Goal: Find specific page/section: Find specific page/section

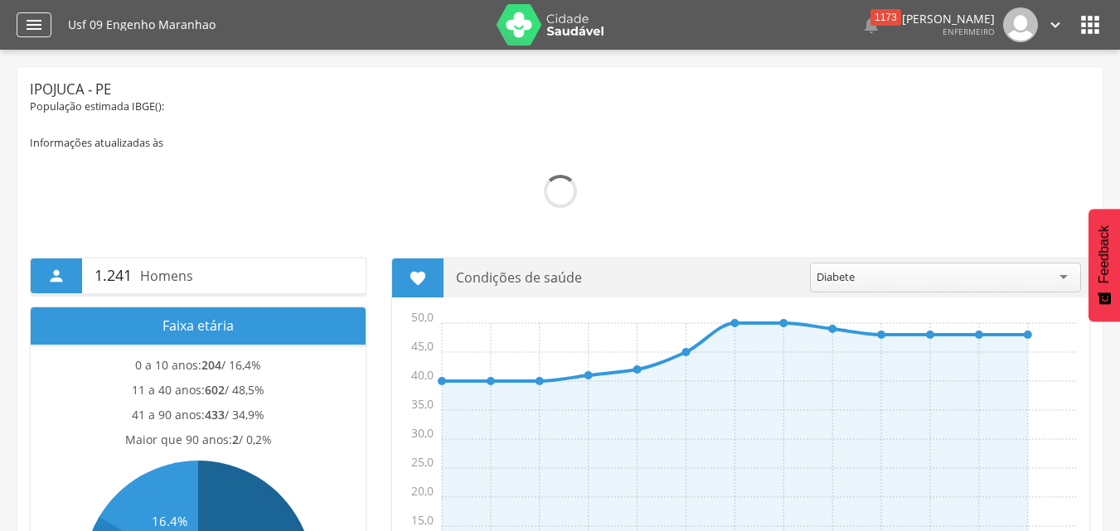
click at [31, 32] on icon "" at bounding box center [34, 25] width 20 height 20
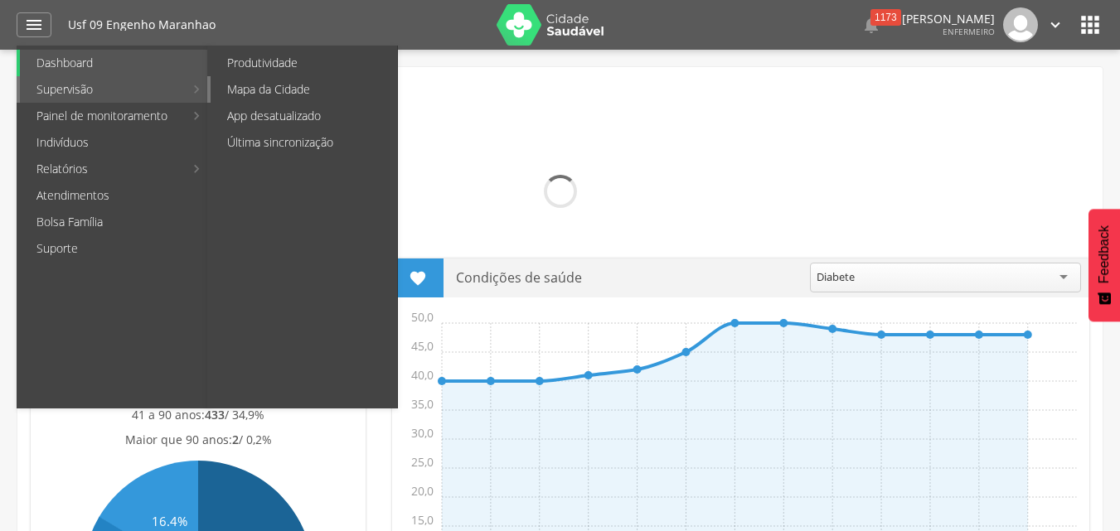
click at [239, 89] on link "Mapa da Cidade" at bounding box center [304, 89] width 186 height 27
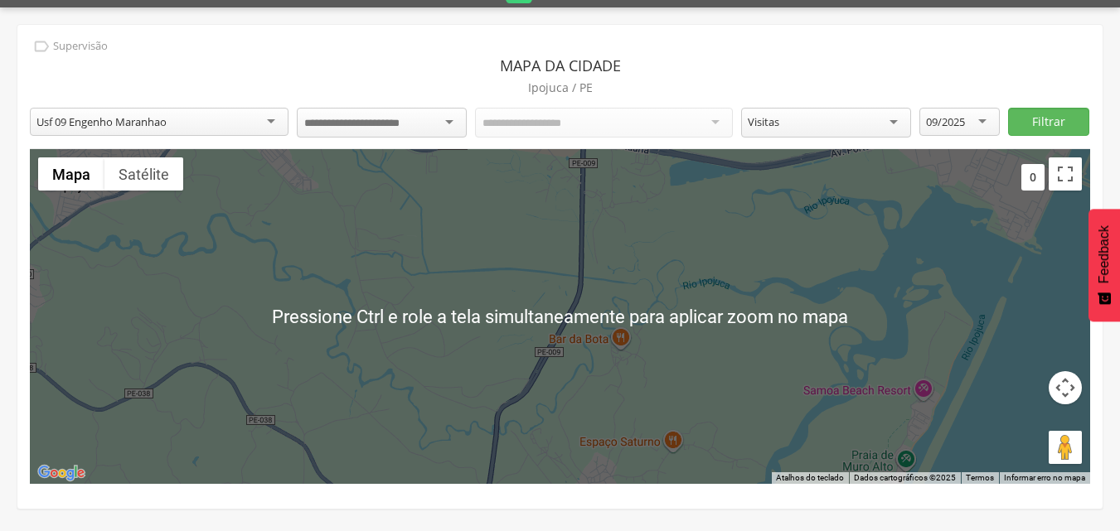
scroll to position [50, 0]
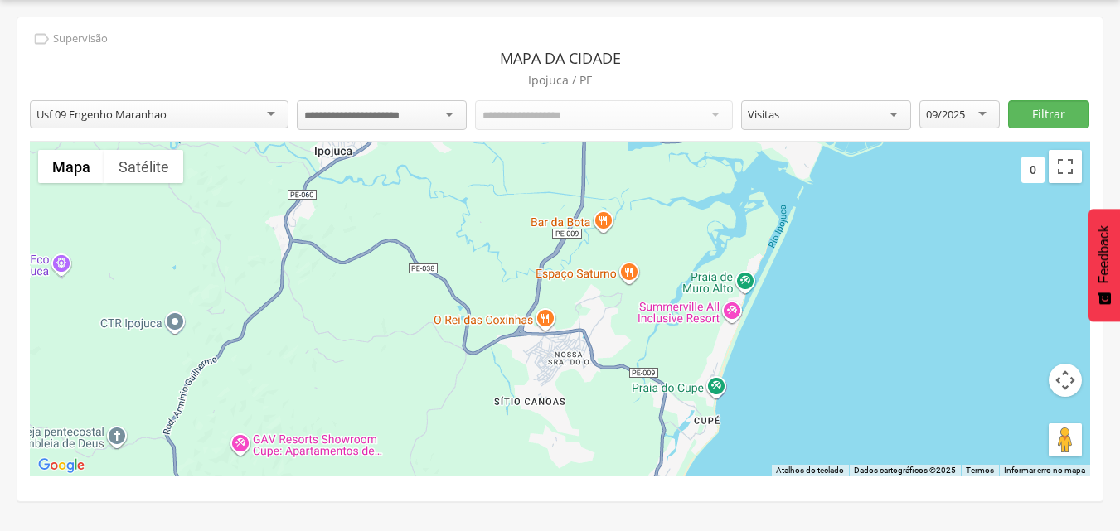
drag, startPoint x: 703, startPoint y: 359, endPoint x: 658, endPoint y: 269, distance: 100.8
click at [658, 269] on div at bounding box center [560, 309] width 1060 height 335
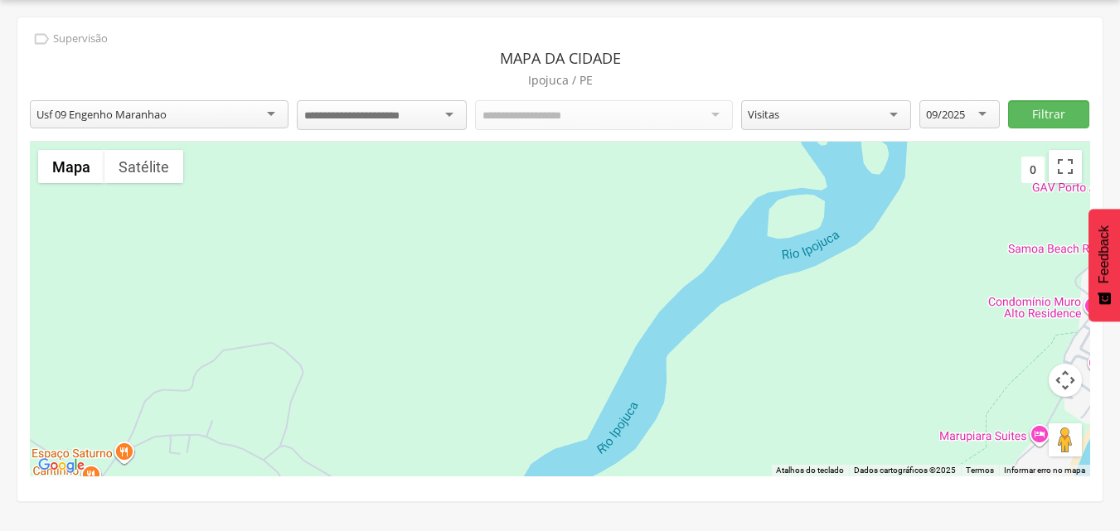
drag, startPoint x: 753, startPoint y: 273, endPoint x: 558, endPoint y: 351, distance: 210.9
click at [558, 351] on div at bounding box center [560, 309] width 1060 height 335
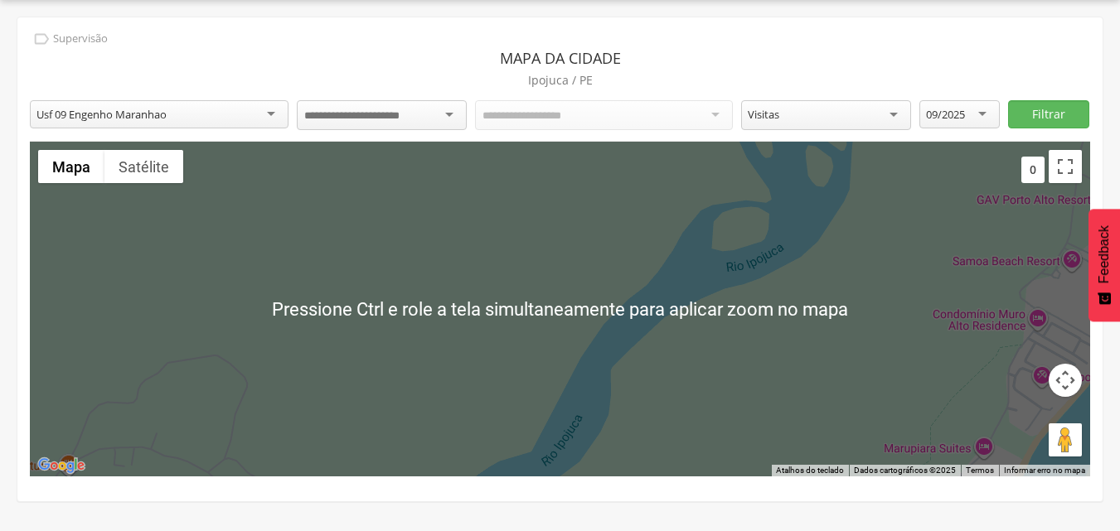
scroll to position [0, 0]
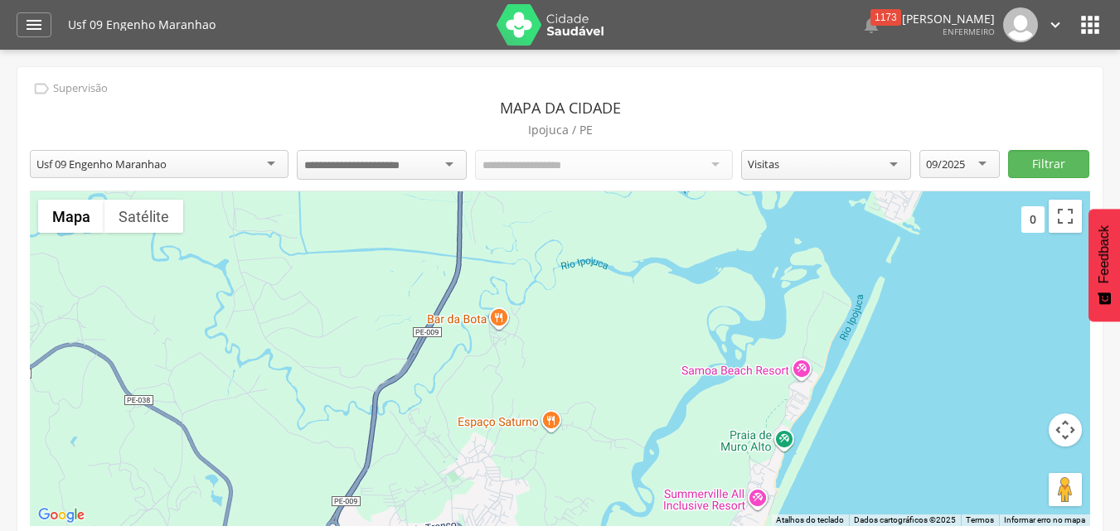
drag, startPoint x: 675, startPoint y: 304, endPoint x: 726, endPoint y: 380, distance: 91.3
click at [726, 380] on div at bounding box center [560, 358] width 1060 height 335
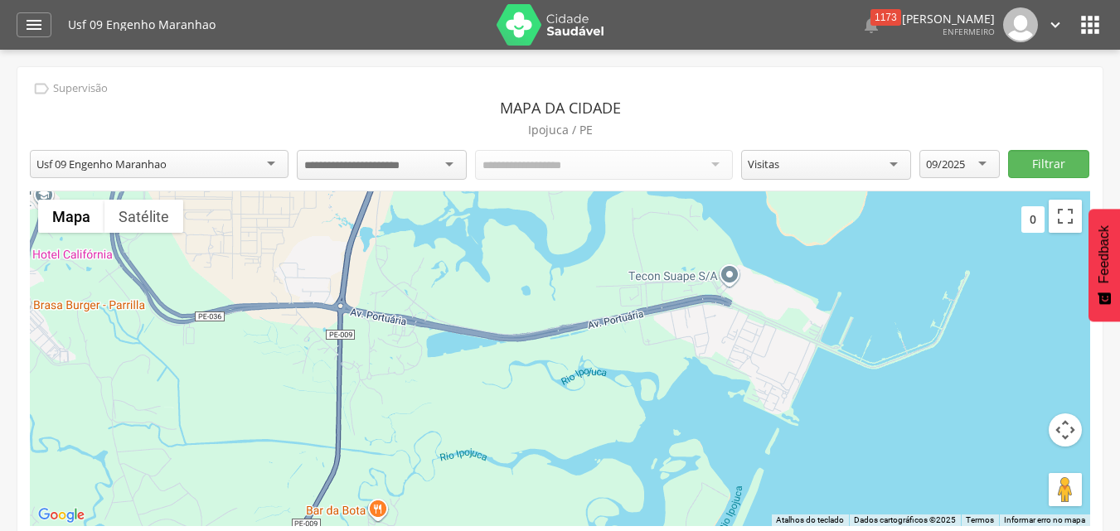
drag, startPoint x: 598, startPoint y: 297, endPoint x: 472, endPoint y: 471, distance: 214.4
click at [472, 471] on div at bounding box center [560, 358] width 1060 height 335
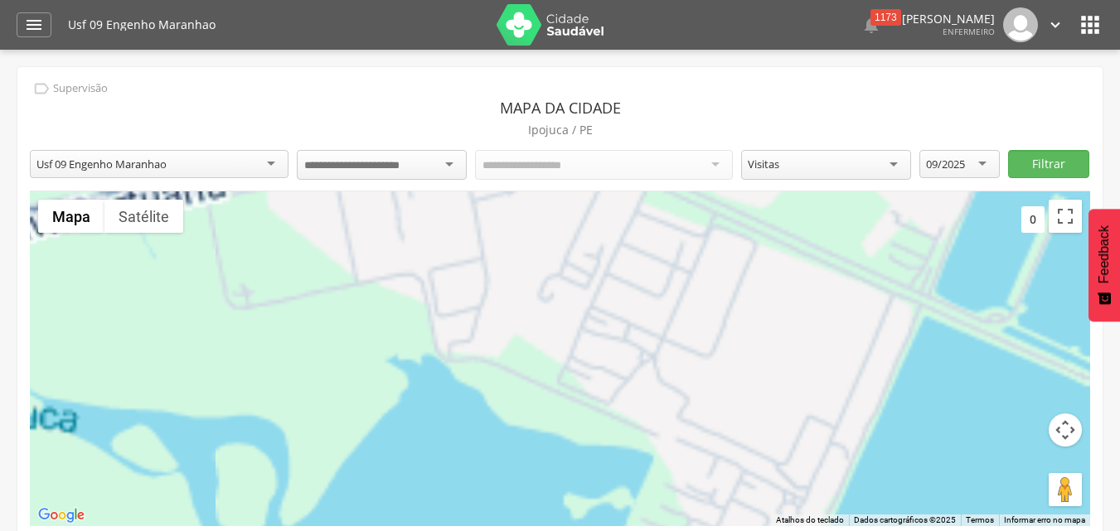
drag, startPoint x: 765, startPoint y: 314, endPoint x: 754, endPoint y: 465, distance: 151.2
click at [754, 465] on div at bounding box center [560, 358] width 1060 height 335
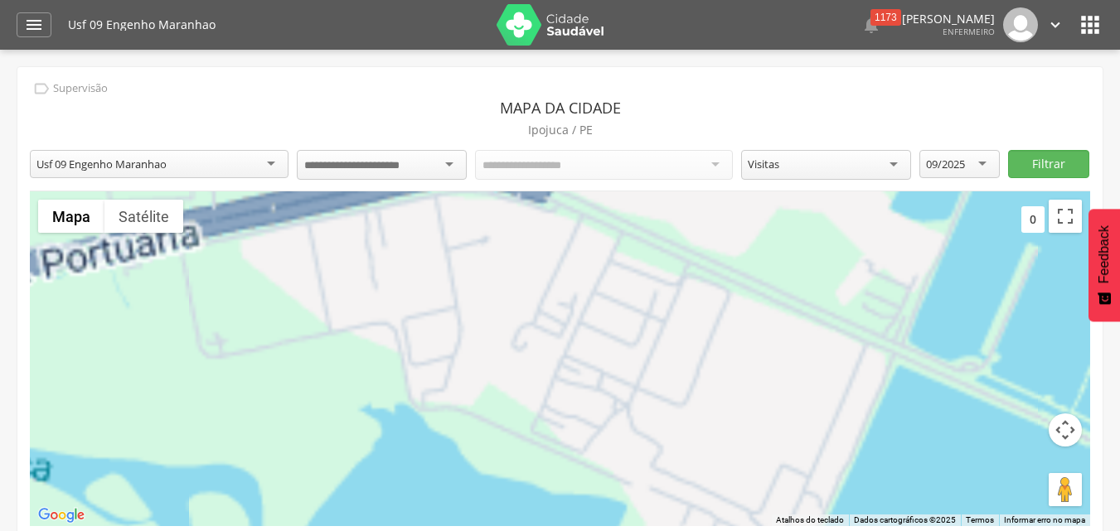
drag, startPoint x: 772, startPoint y: 346, endPoint x: 745, endPoint y: 395, distance: 55.6
click at [748, 396] on div at bounding box center [560, 358] width 1060 height 335
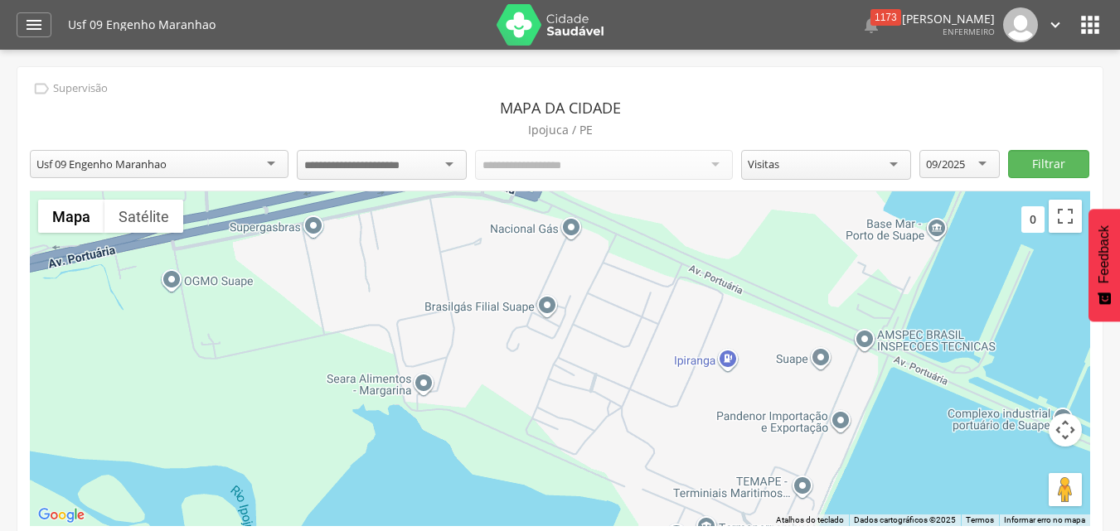
click at [429, 168] on div at bounding box center [382, 165] width 170 height 30
click at [570, 172] on div "Todos os Acs" at bounding box center [604, 164] width 259 height 28
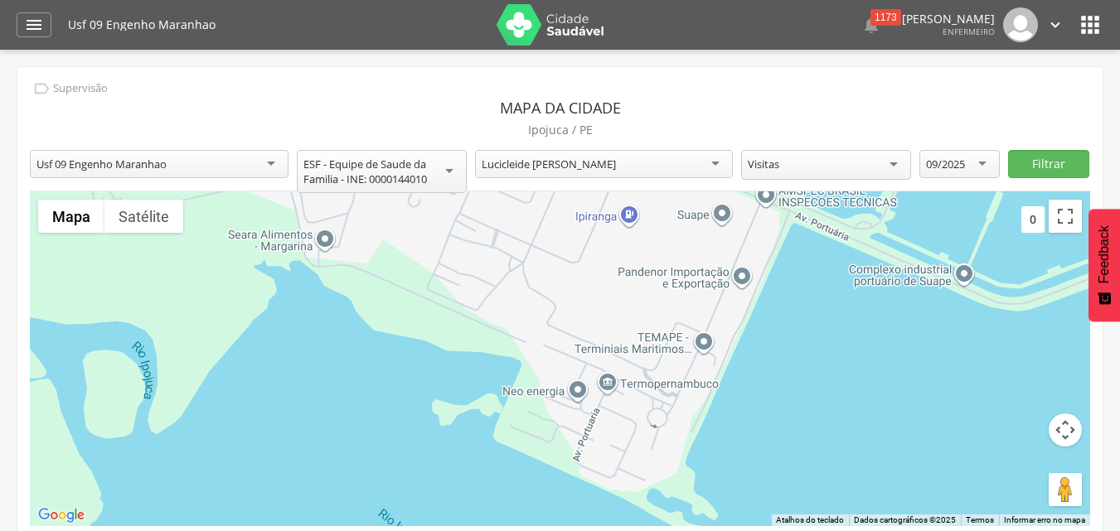
drag, startPoint x: 720, startPoint y: 333, endPoint x: 635, endPoint y: 168, distance: 185.7
click at [633, 169] on div "**********" at bounding box center [559, 309] width 1085 height 484
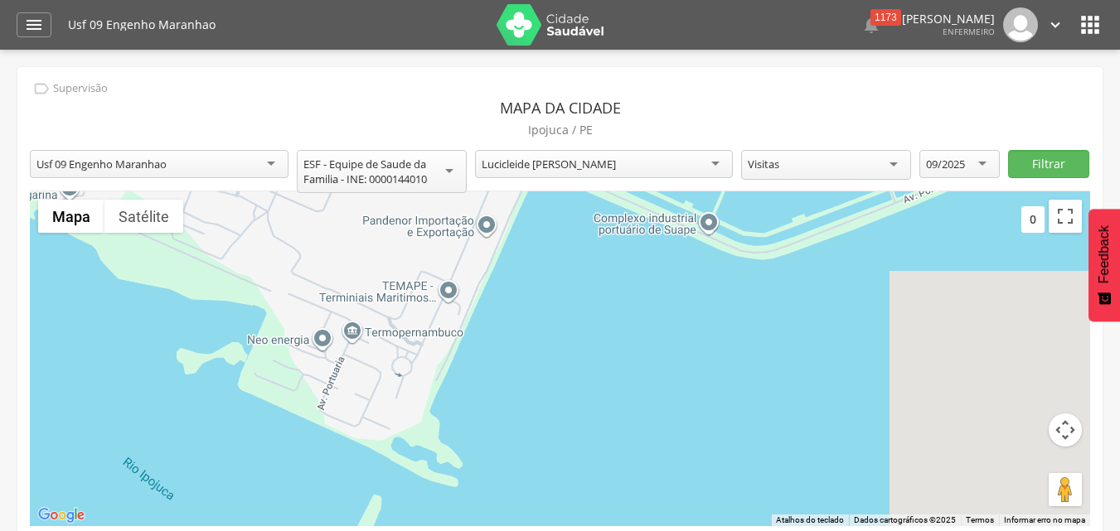
drag, startPoint x: 718, startPoint y: 298, endPoint x: 574, endPoint y: 314, distance: 145.1
click at [579, 312] on div at bounding box center [560, 358] width 1060 height 335
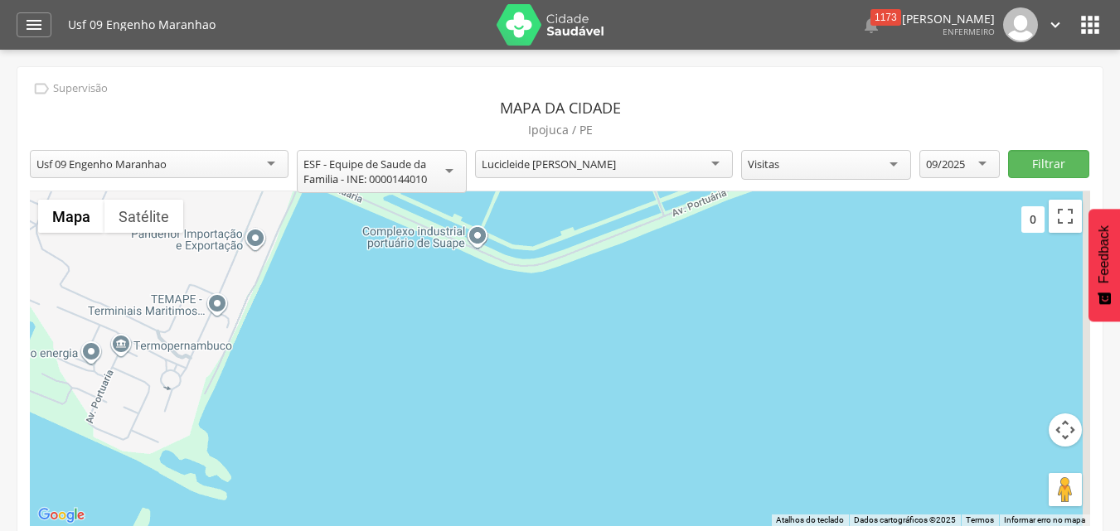
drag, startPoint x: 813, startPoint y: 345, endPoint x: 600, endPoint y: 389, distance: 217.5
click at [599, 386] on div at bounding box center [560, 358] width 1060 height 335
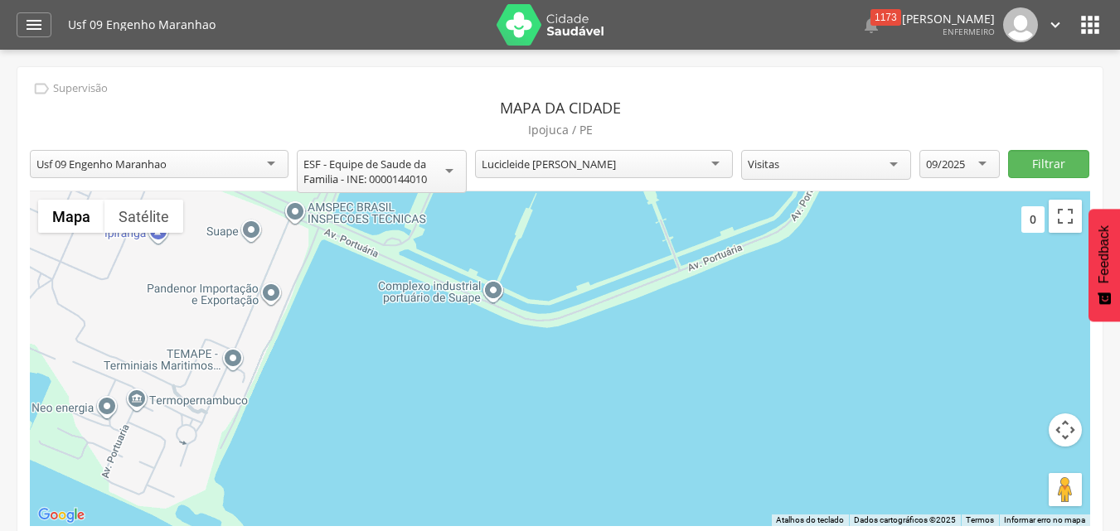
click at [692, 404] on div at bounding box center [560, 358] width 1060 height 335
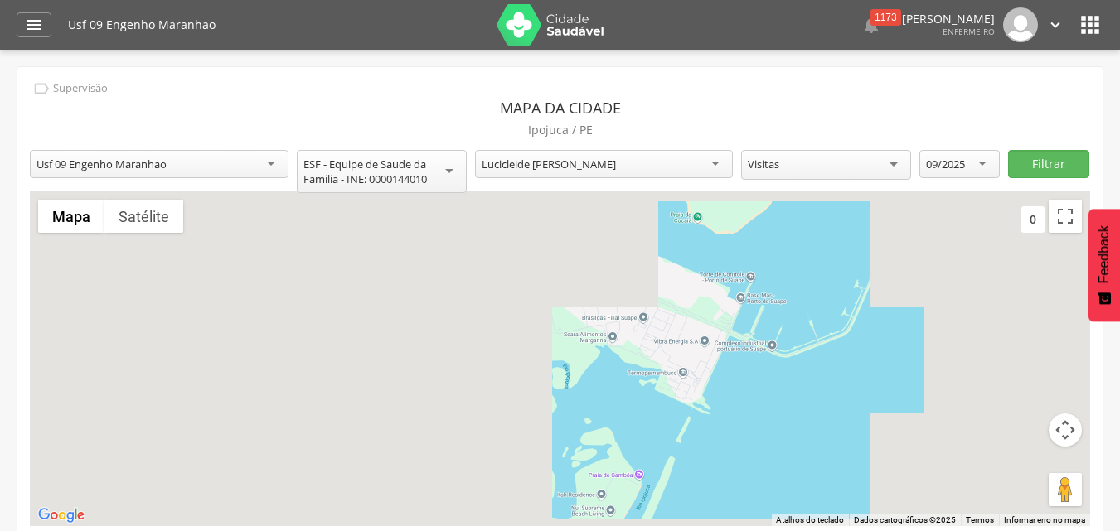
drag, startPoint x: 671, startPoint y: 288, endPoint x: 808, endPoint y: 284, distance: 137.7
click at [807, 284] on div at bounding box center [560, 358] width 1060 height 335
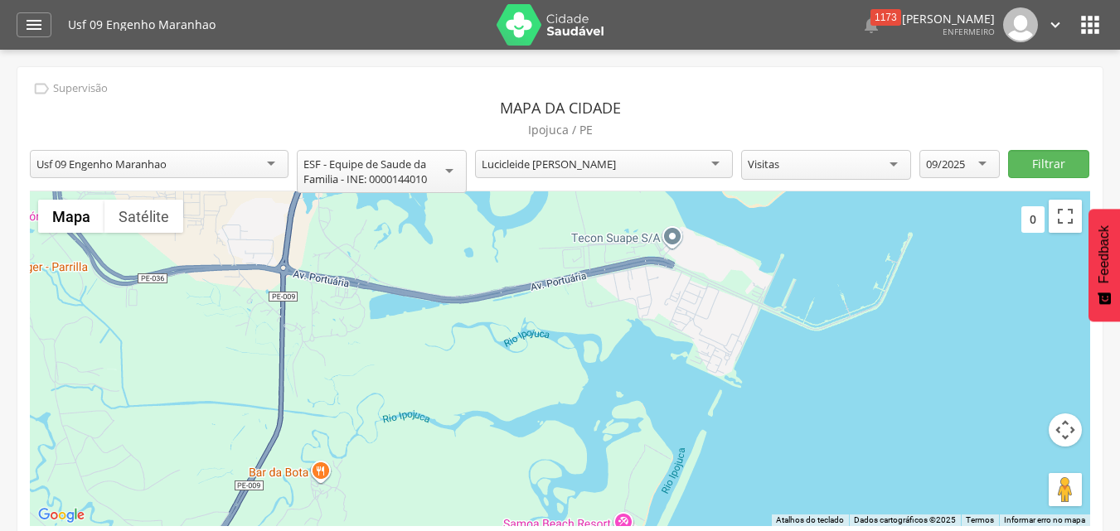
drag, startPoint x: 706, startPoint y: 329, endPoint x: 772, endPoint y: 276, distance: 84.3
click at [772, 276] on div at bounding box center [560, 358] width 1060 height 335
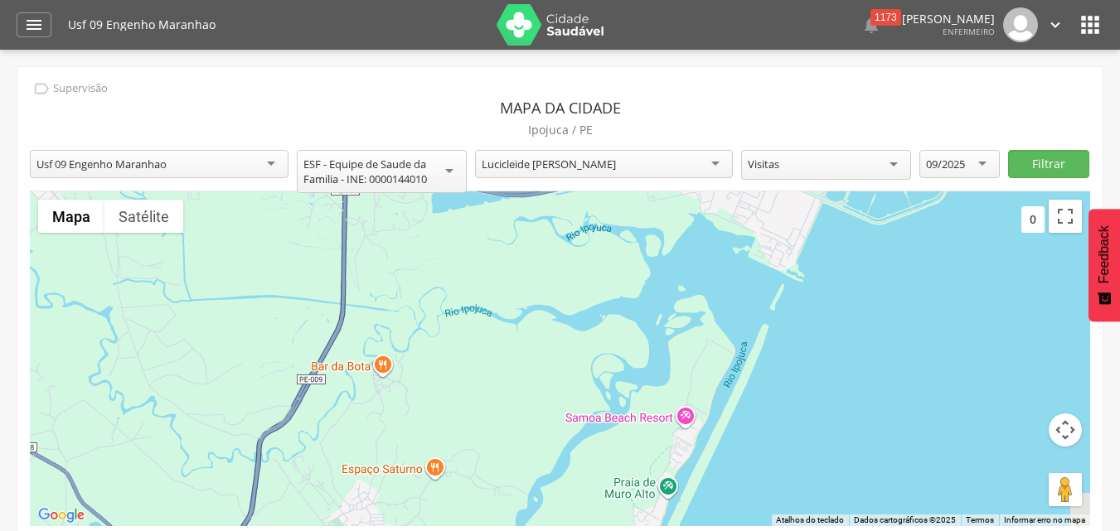
drag, startPoint x: 717, startPoint y: 382, endPoint x: 702, endPoint y: 329, distance: 55.1
click at [702, 295] on div at bounding box center [560, 358] width 1060 height 335
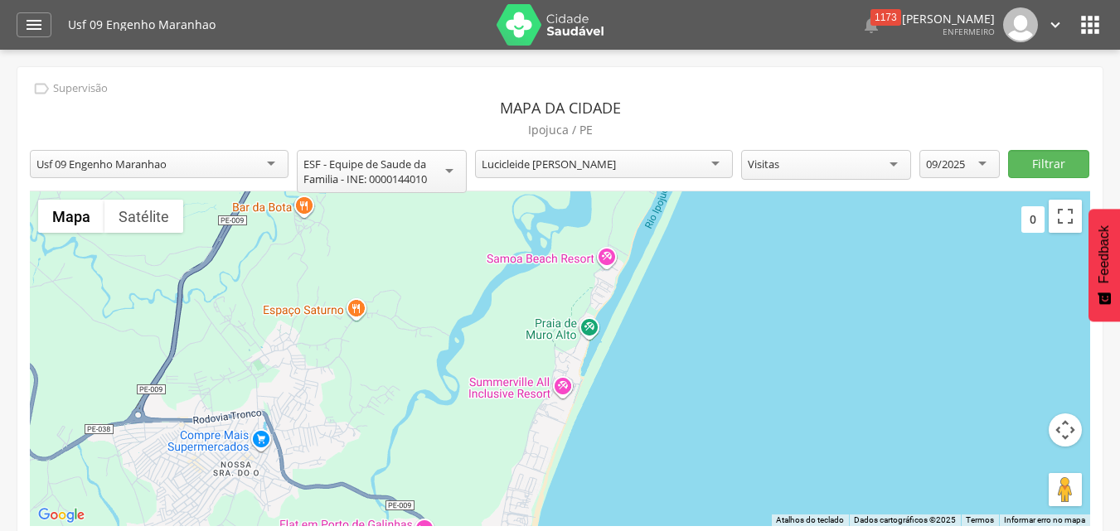
drag, startPoint x: 712, startPoint y: 410, endPoint x: 644, endPoint y: 314, distance: 117.7
click at [645, 313] on div at bounding box center [560, 358] width 1060 height 335
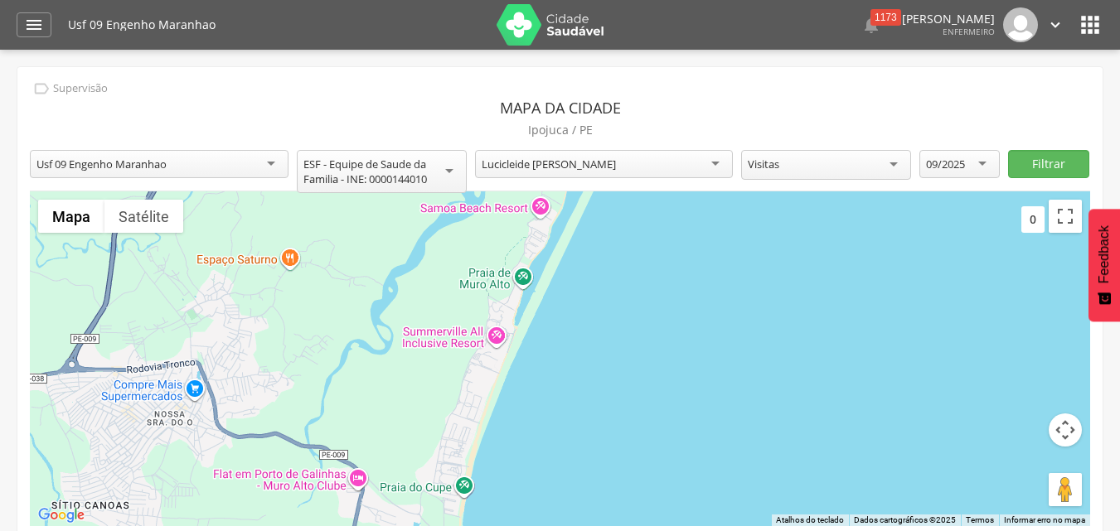
drag, startPoint x: 688, startPoint y: 408, endPoint x: 612, endPoint y: 348, distance: 96.8
click at [595, 349] on div at bounding box center [560, 358] width 1060 height 335
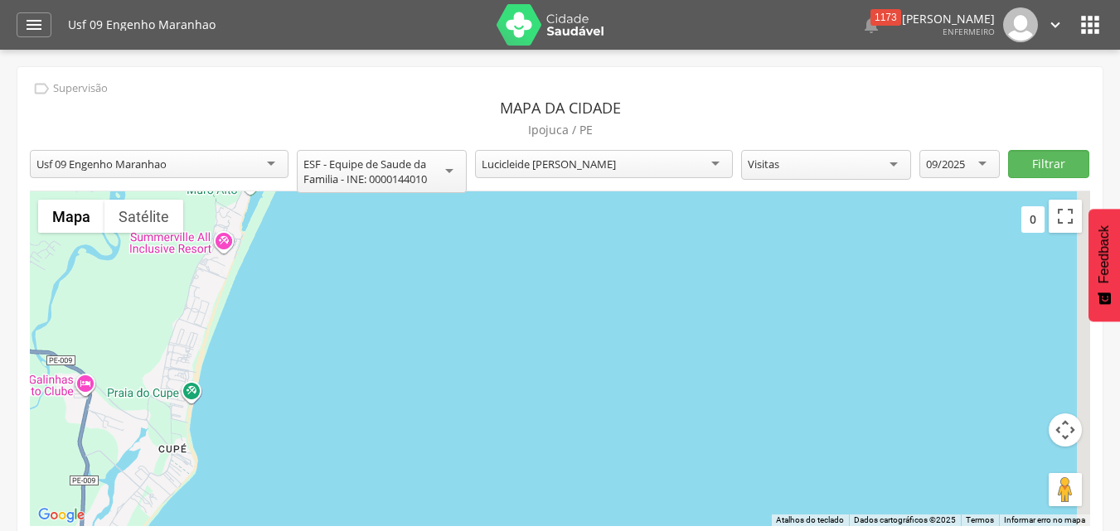
drag, startPoint x: 680, startPoint y: 352, endPoint x: 637, endPoint y: 341, distance: 44.4
click at [637, 344] on div at bounding box center [560, 358] width 1060 height 335
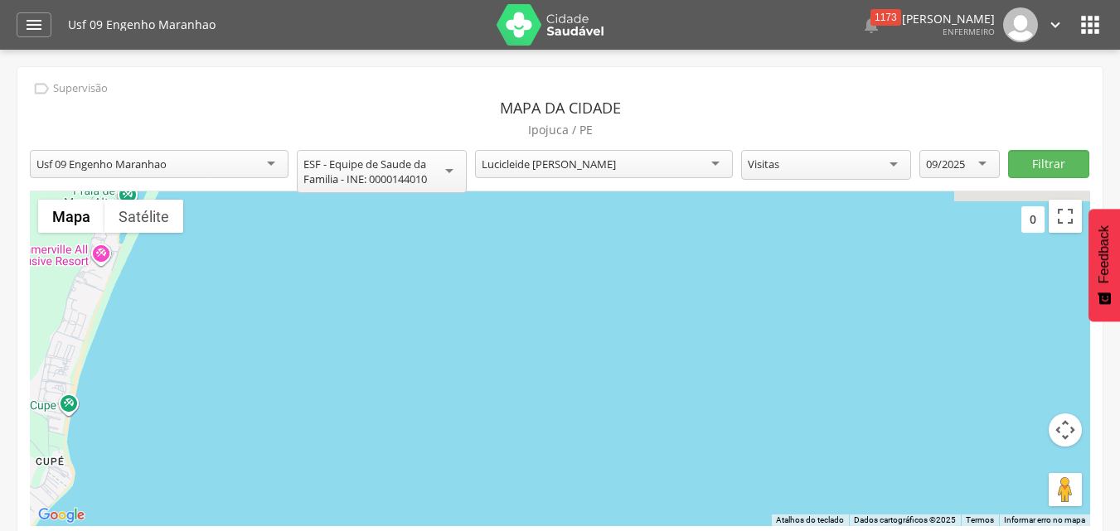
drag, startPoint x: 775, startPoint y: 365, endPoint x: 733, endPoint y: 437, distance: 83.6
click at [733, 438] on div at bounding box center [560, 358] width 1060 height 335
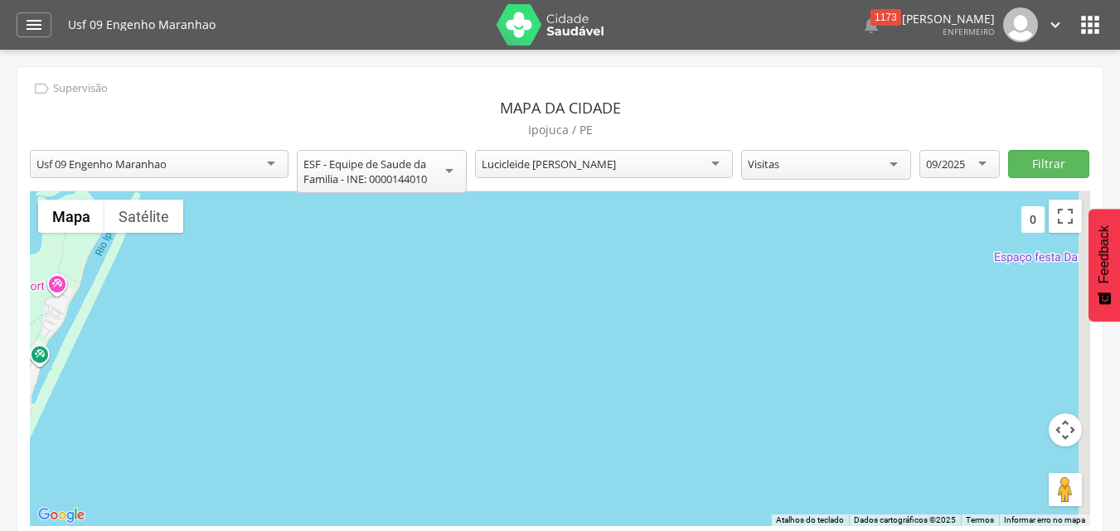
drag, startPoint x: 815, startPoint y: 370, endPoint x: 801, endPoint y: 442, distance: 72.5
click at [800, 442] on div at bounding box center [560, 358] width 1060 height 335
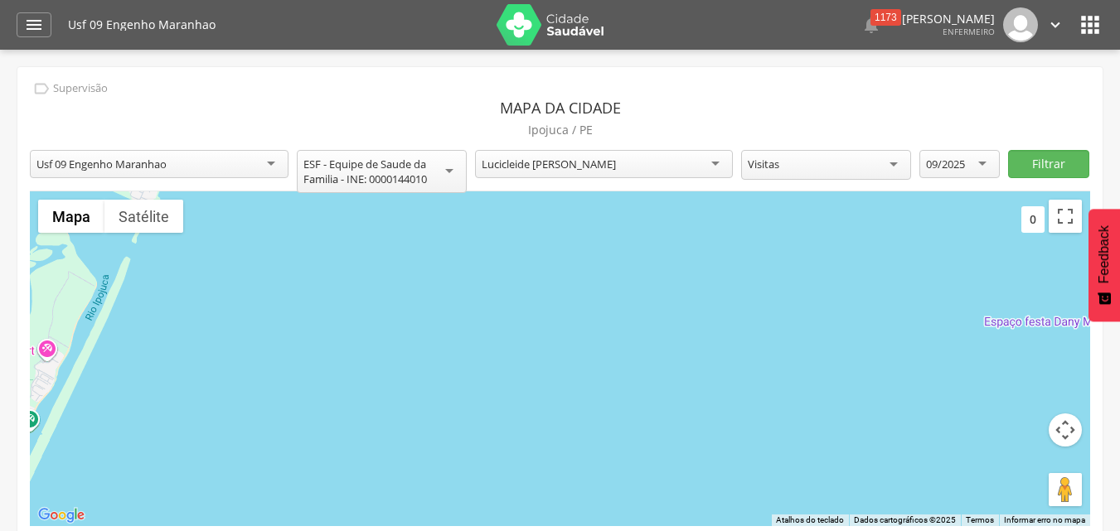
click at [1060, 15] on link "" at bounding box center [1055, 24] width 18 height 35
click at [948, 95] on link "Sair" at bounding box center [997, 95] width 131 height 21
